Goal: Information Seeking & Learning: Stay updated

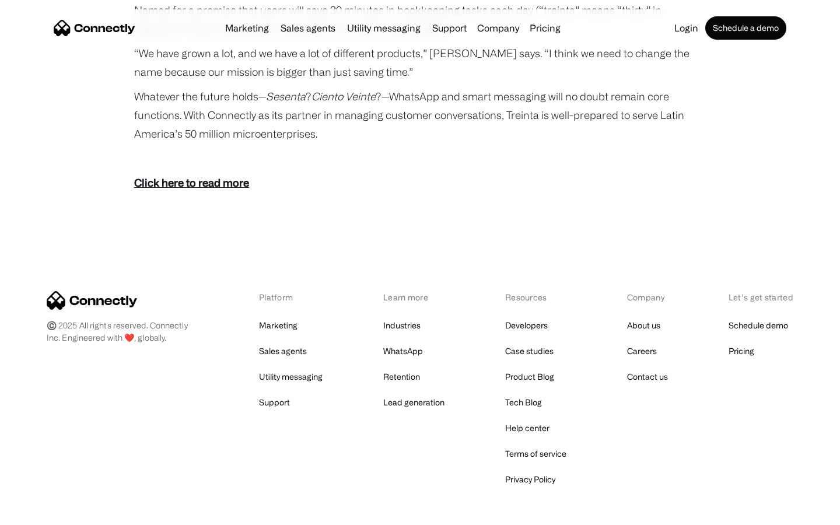
scroll to position [2147, 0]
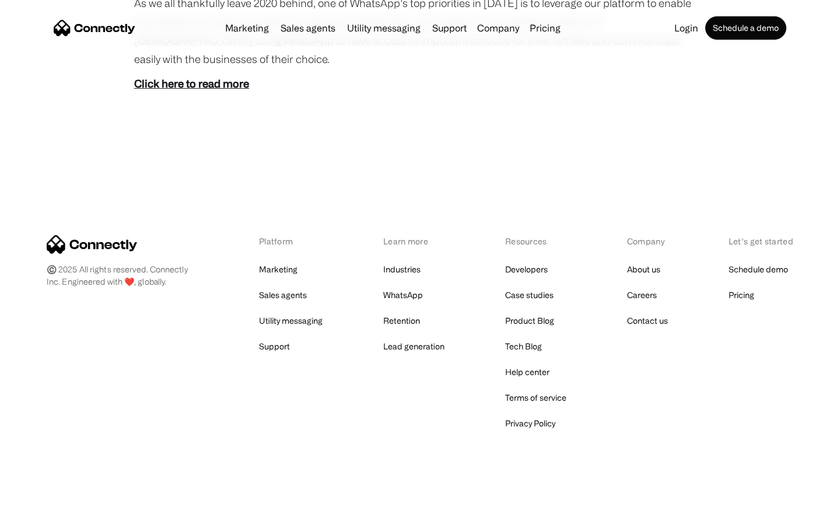
scroll to position [655, 0]
